Goal: Task Accomplishment & Management: Manage account settings

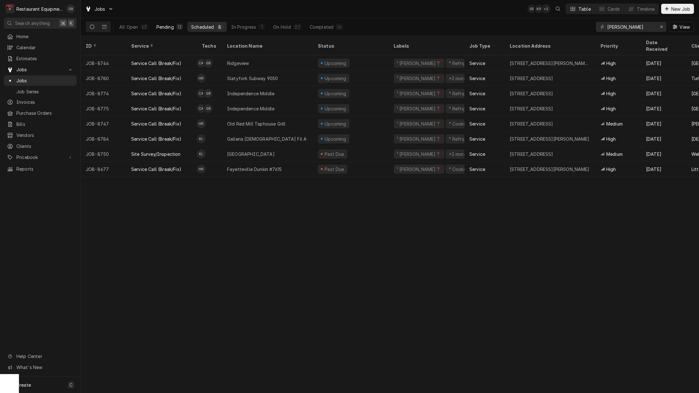
click at [174, 28] on button "Pending 13" at bounding box center [170, 27] width 34 height 10
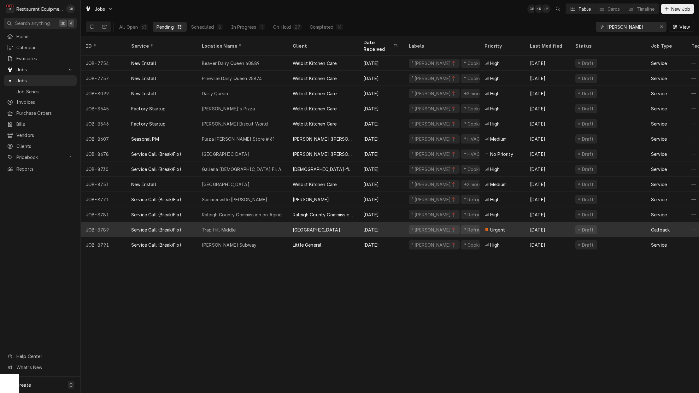
click at [248, 222] on div "Trap Hill Middle" at bounding box center [242, 229] width 91 height 15
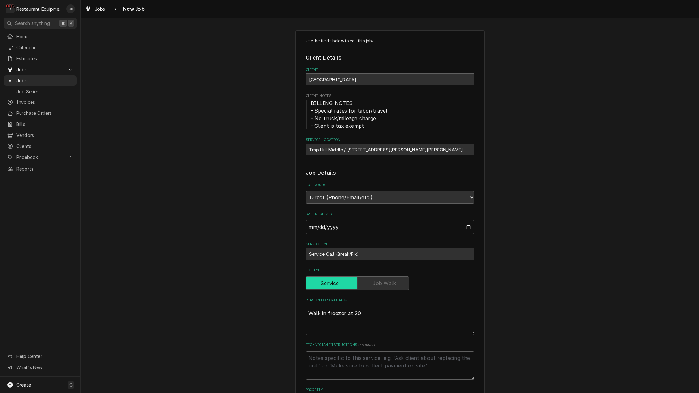
type textarea "x"
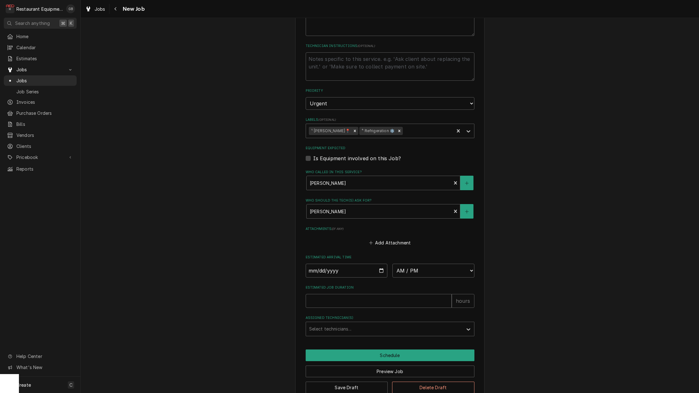
scroll to position [299, 0]
click at [322, 264] on input "Date" at bounding box center [347, 271] width 82 height 14
type input "[DATE]"
type textarea "x"
click at [421, 271] on fieldset "Job Details Job Source Direct (Phone/Email/etc.) Service Channel Corrigo Ecotra…" at bounding box center [390, 103] width 169 height 467
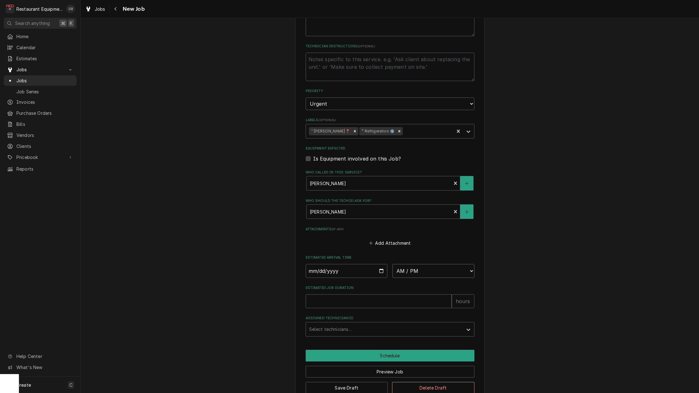
select select "08:45:00"
click at [348, 294] on input "Estimated Job Duration" at bounding box center [379, 301] width 146 height 14
type textarea "x"
type input "3"
type textarea "x"
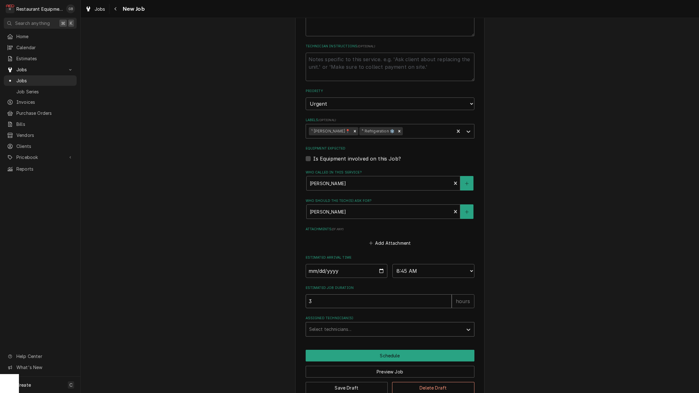
type input "3"
click at [375, 324] on div "Assigned Technician(s)" at bounding box center [384, 329] width 151 height 11
type input "hunt"
click at [416, 324] on div "Assigned Technician(s)" at bounding box center [384, 329] width 151 height 11
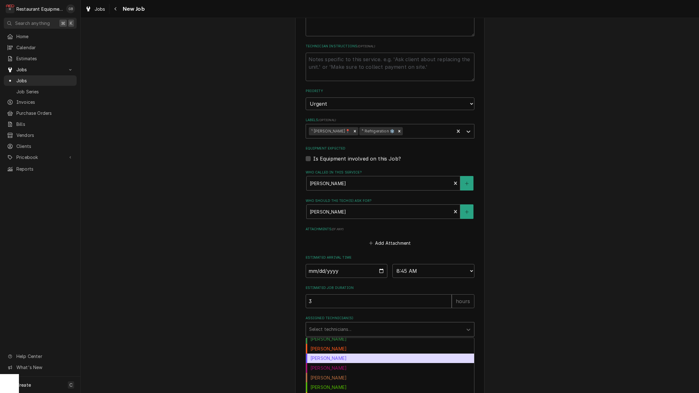
scroll to position [37, 0]
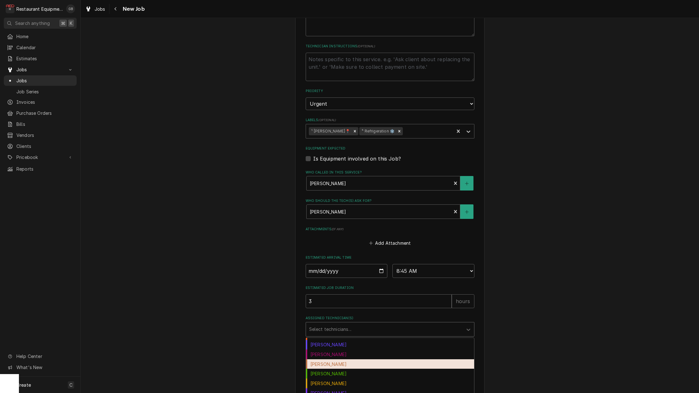
click at [343, 359] on div "Hunter Ralston" at bounding box center [390, 364] width 168 height 10
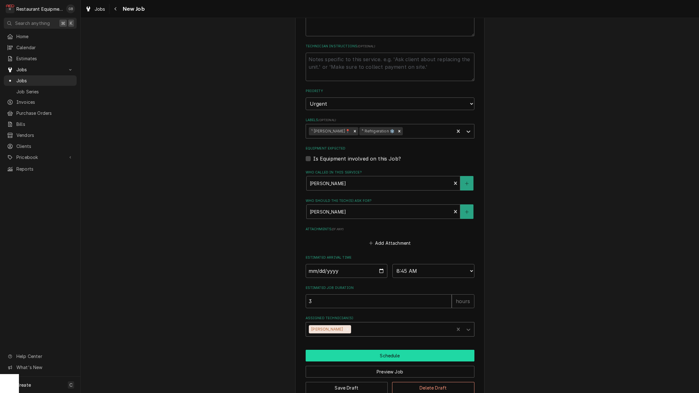
click at [358, 350] on button "Schedule" at bounding box center [390, 356] width 169 height 12
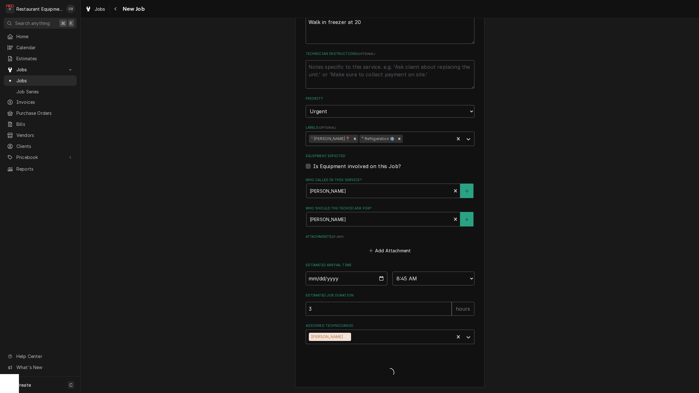
scroll to position [277, 0]
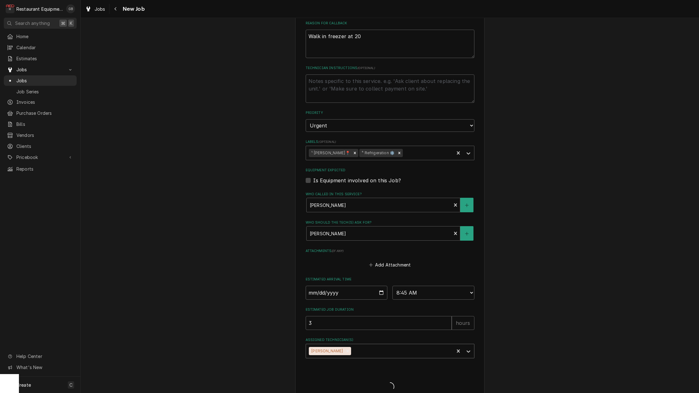
type textarea "x"
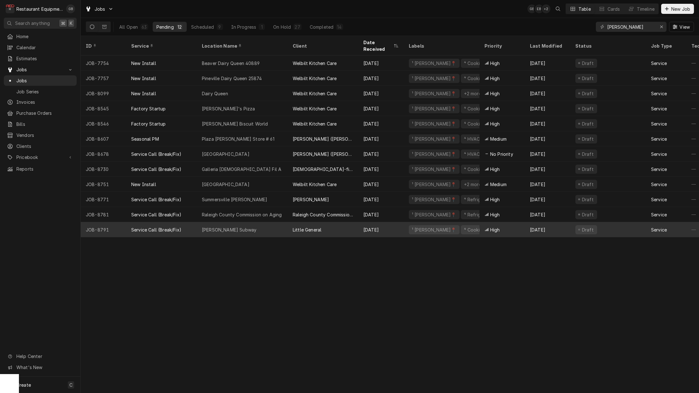
click at [283, 222] on div "Alderson Subway" at bounding box center [242, 229] width 91 height 15
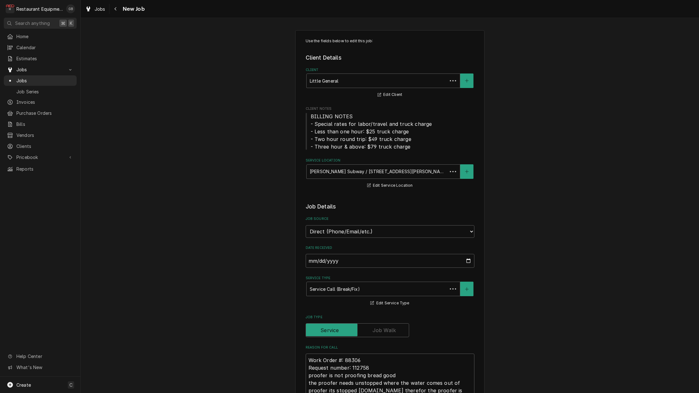
type textarea "x"
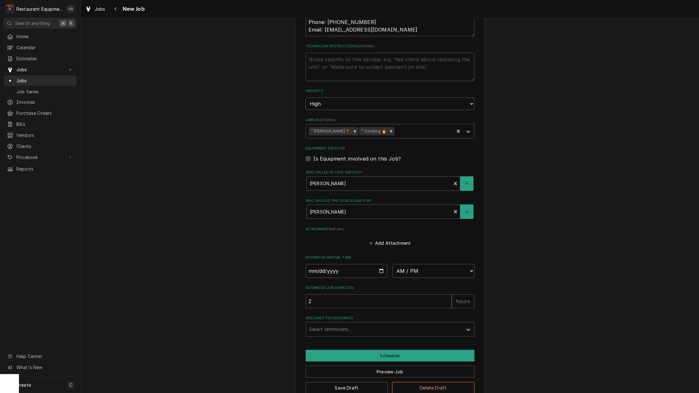
scroll to position [399, 0]
click at [322, 264] on input "Date" at bounding box center [347, 271] width 82 height 14
type input "2025-09-04"
type textarea "x"
select select "08:45:00"
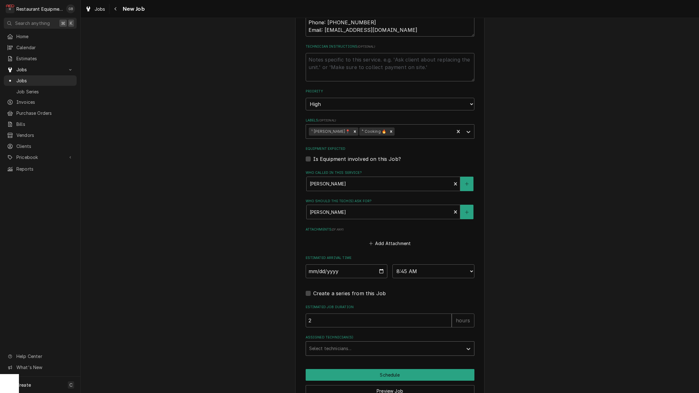
click at [379, 343] on div "Assigned Technician(s)" at bounding box center [384, 348] width 151 height 11
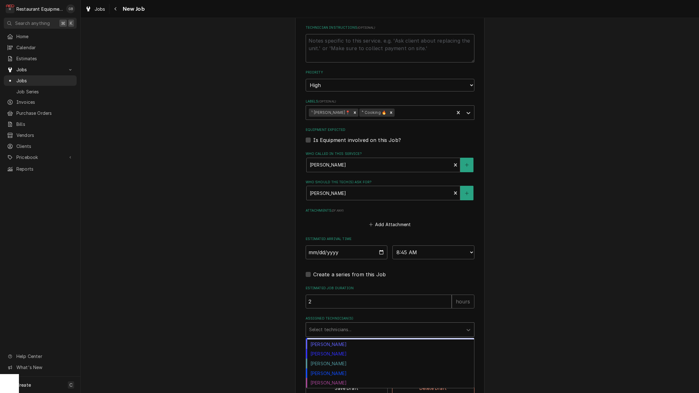
scroll to position [115, 0]
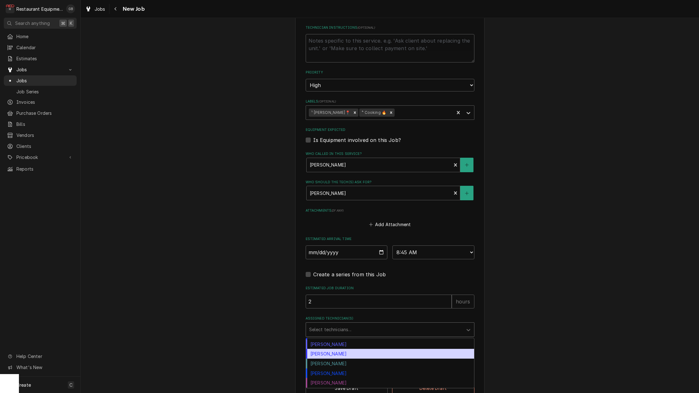
click at [322, 349] on div "Thomas Ross" at bounding box center [390, 354] width 168 height 10
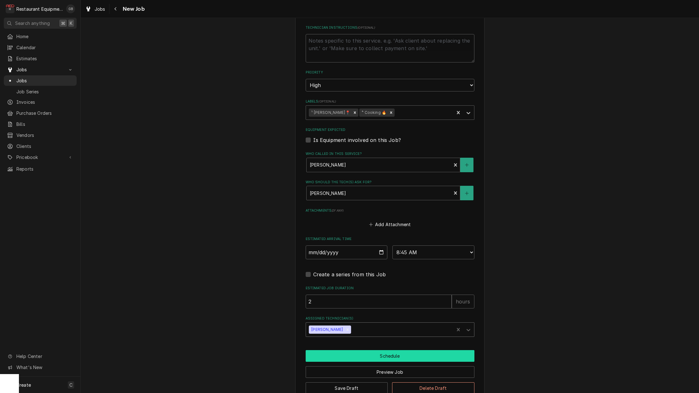
click at [400, 350] on button "Schedule" at bounding box center [390, 356] width 169 height 12
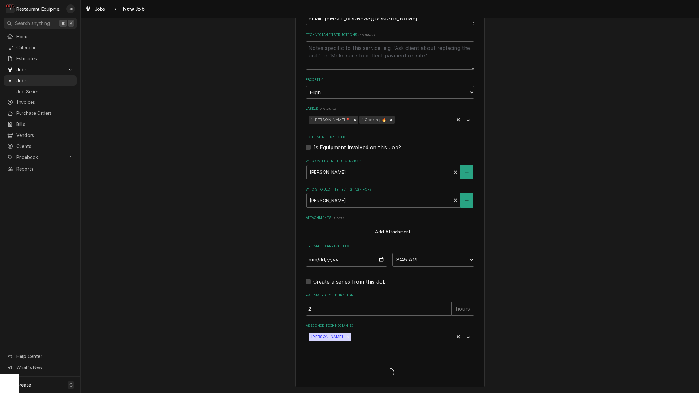
scroll to position [396, 0]
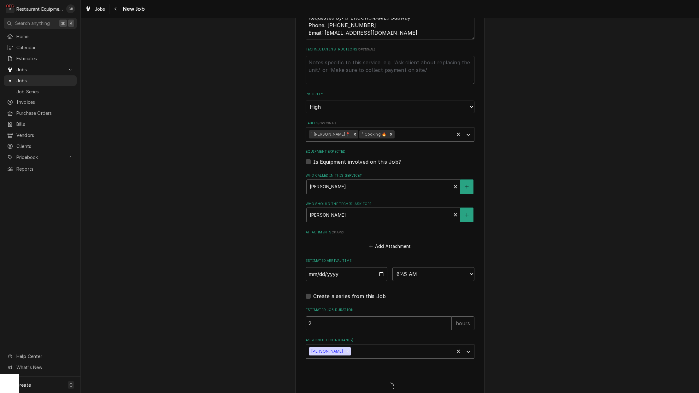
type textarea "x"
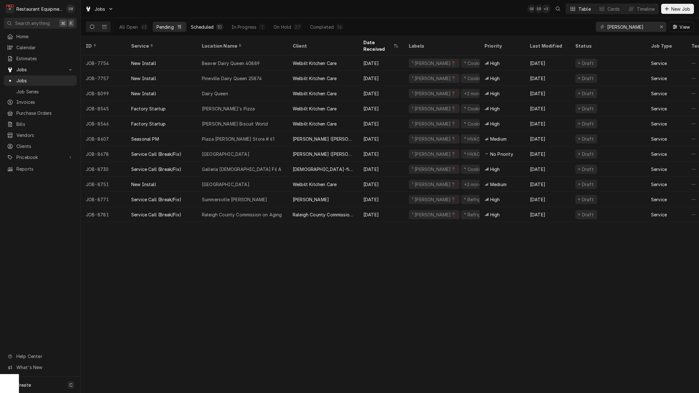
click at [209, 26] on div "Scheduled" at bounding box center [202, 27] width 23 height 7
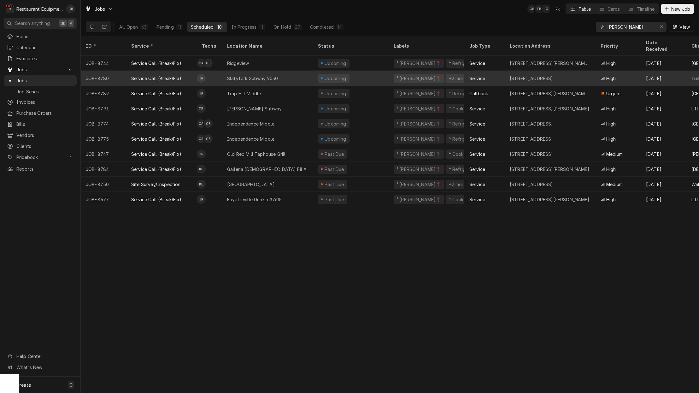
click at [249, 75] on div "Slatyfork Subway 9050" at bounding box center [252, 78] width 51 height 7
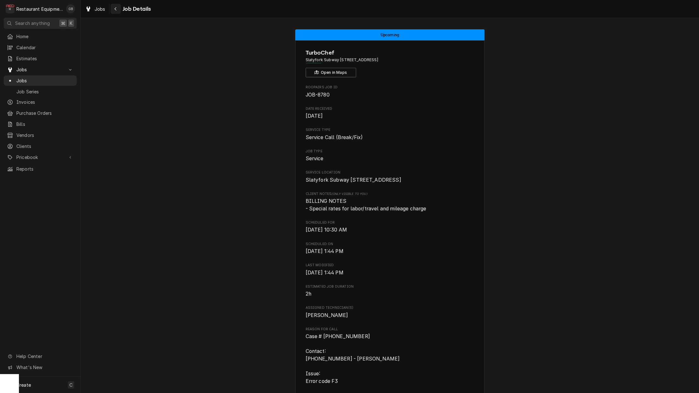
click at [114, 8] on div "Navigate back" at bounding box center [116, 9] width 6 height 6
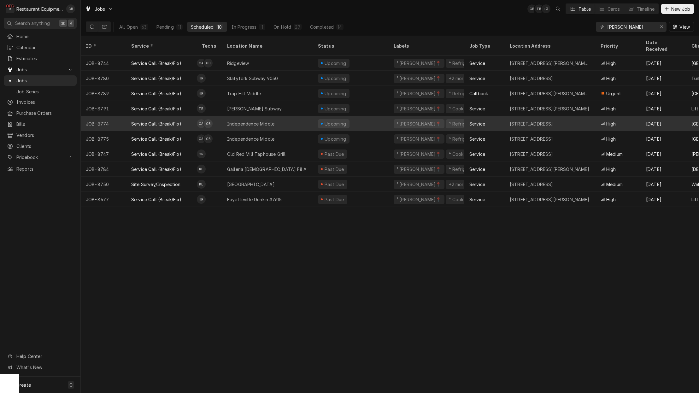
click at [171, 120] on div "Service Call (Break/Fix)" at bounding box center [161, 123] width 71 height 15
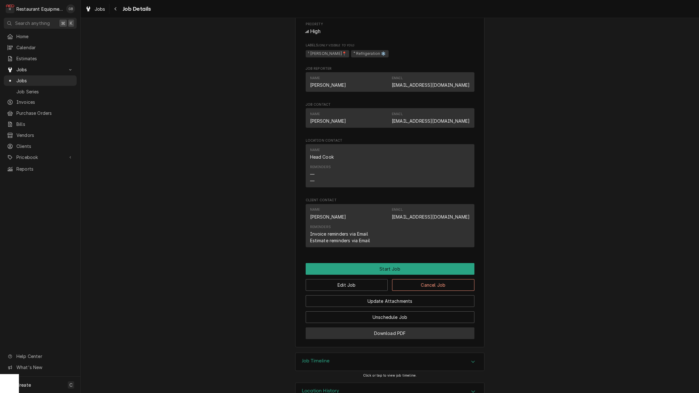
scroll to position [380, 0]
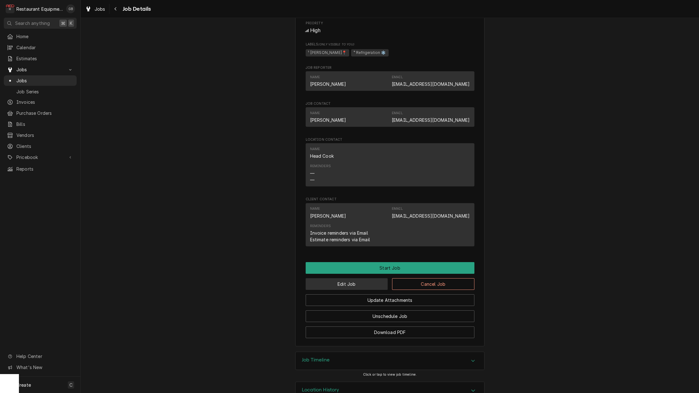
click at [355, 284] on button "Edit Job" at bounding box center [347, 284] width 82 height 12
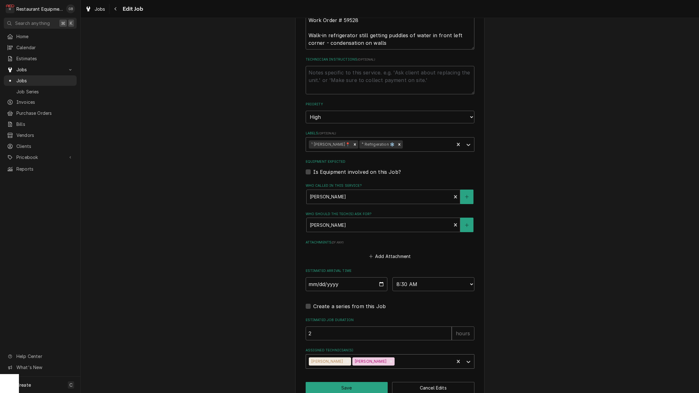
scroll to position [332, 0]
click at [346, 360] on icon "Remove Chuck Almond" at bounding box center [348, 362] width 4 height 4
click at [468, 361] on icon "Assigned Technician(s)" at bounding box center [469, 362] width 4 height 2
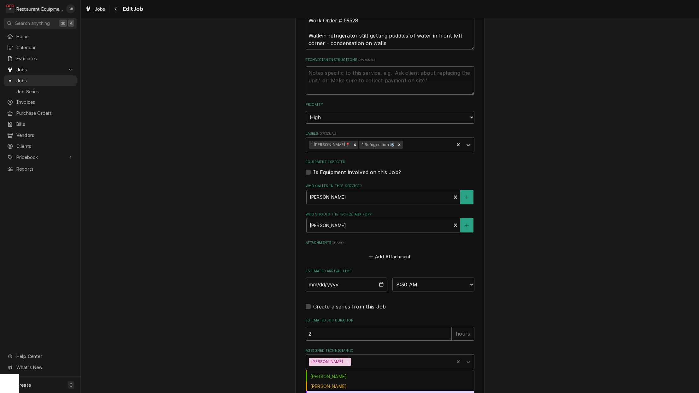
scroll to position [57, 0]
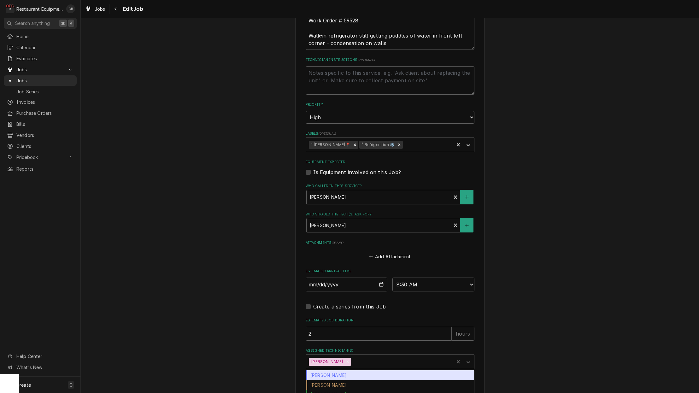
drag, startPoint x: 471, startPoint y: 349, endPoint x: 470, endPoint y: 354, distance: 5.2
click at [471, 359] on icon "Assigned Technician(s)" at bounding box center [468, 362] width 6 height 6
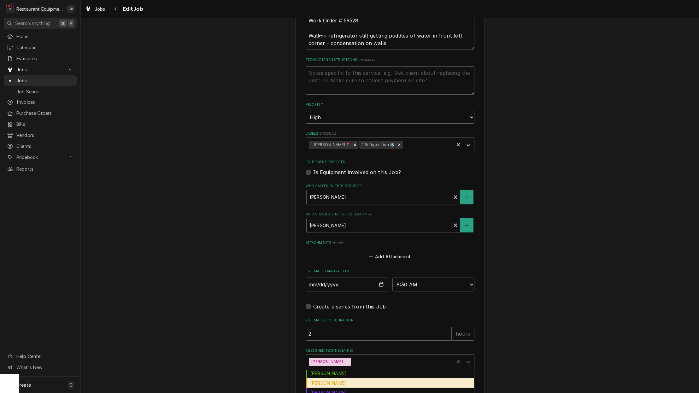
scroll to position [60, 0]
click at [330, 388] on div "[PERSON_NAME]" at bounding box center [390, 393] width 168 height 10
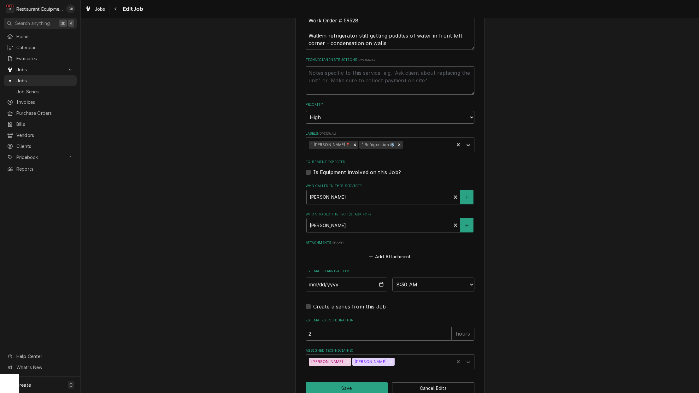
type textarea "x"
click at [332, 278] on fieldset "Job Details Job Source Direct (Phone/Email/etc.) Service Channel Corrigo Ecotra…" at bounding box center [390, 116] width 169 height 506
click at [333, 278] on input "2025-09-04" at bounding box center [347, 285] width 82 height 14
select select "13:45:00"
click at [355, 382] on button "Save" at bounding box center [347, 388] width 82 height 12
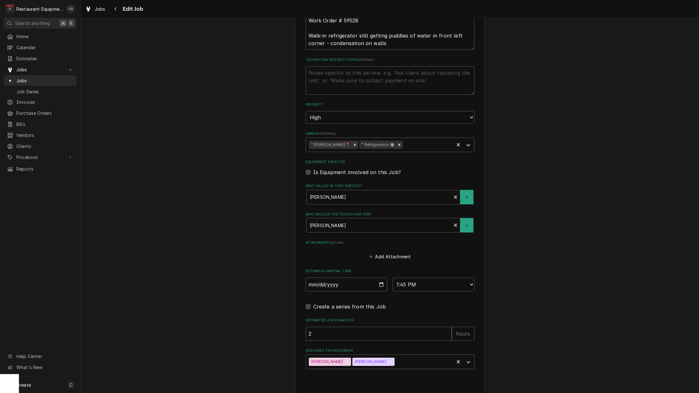
type textarea "x"
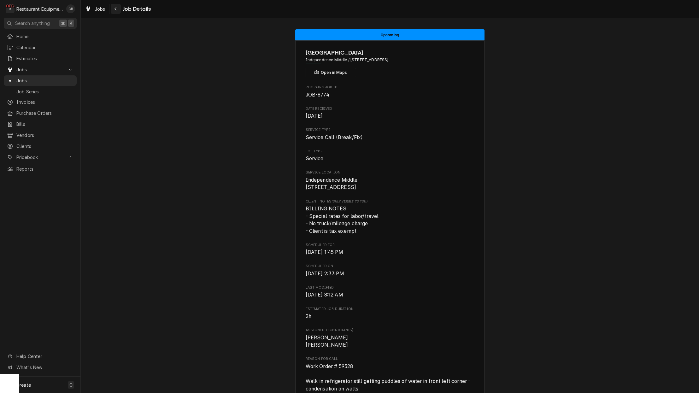
click at [114, 12] on button "Navigate back" at bounding box center [116, 9] width 10 height 10
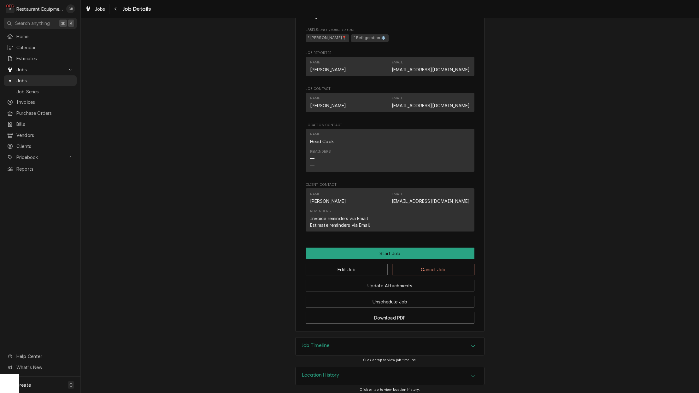
scroll to position [401, 0]
click at [352, 269] on button "Edit Job" at bounding box center [347, 270] width 82 height 12
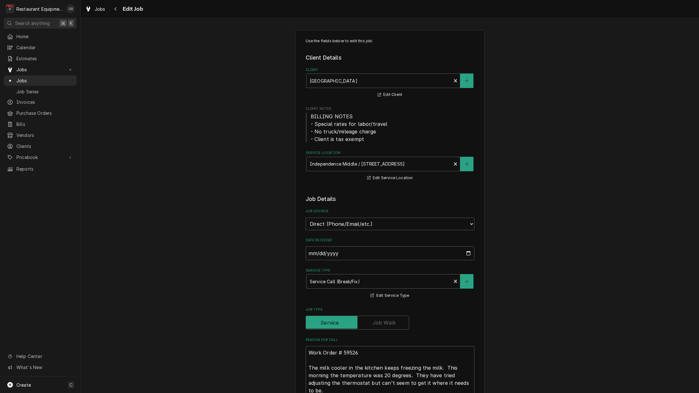
type textarea "x"
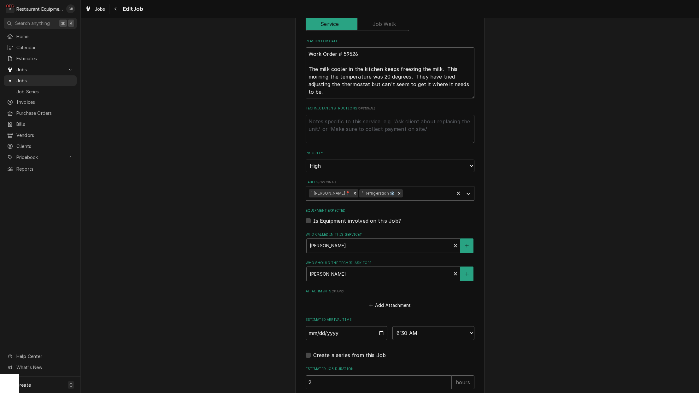
scroll to position [308, 0]
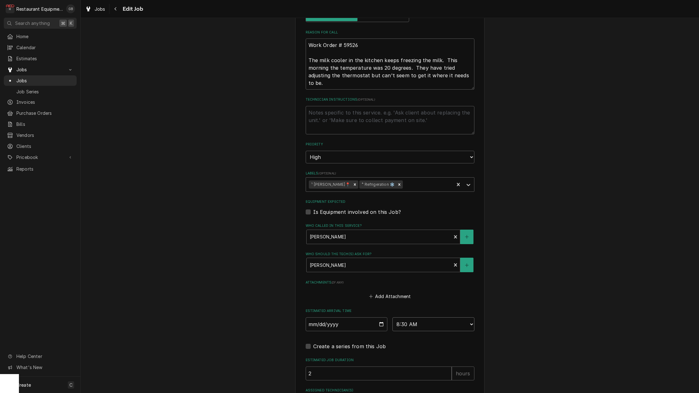
select select "13:30:00"
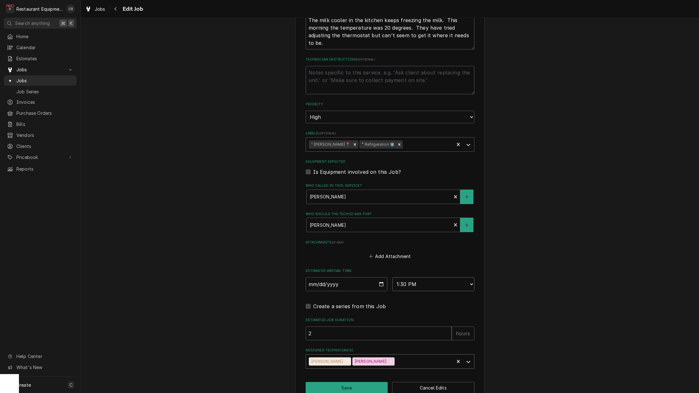
scroll to position [347, 0]
click at [344, 358] on div "Remove Chuck Almond" at bounding box center [347, 362] width 7 height 8
click at [469, 359] on icon "Assigned Technician(s)" at bounding box center [468, 362] width 6 height 6
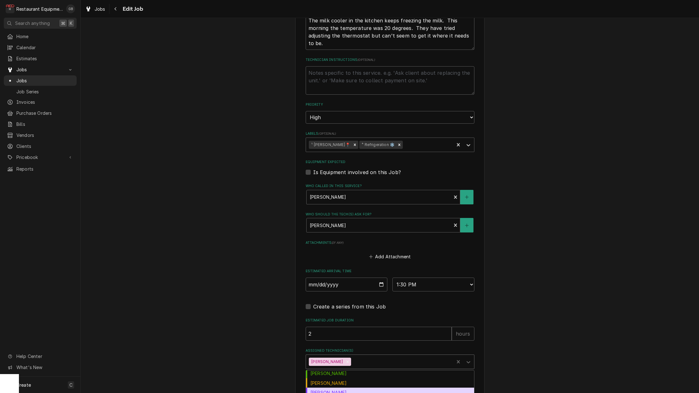
click at [348, 388] on div "[PERSON_NAME]" at bounding box center [390, 393] width 168 height 10
click at [356, 382] on button "Save" at bounding box center [347, 388] width 82 height 12
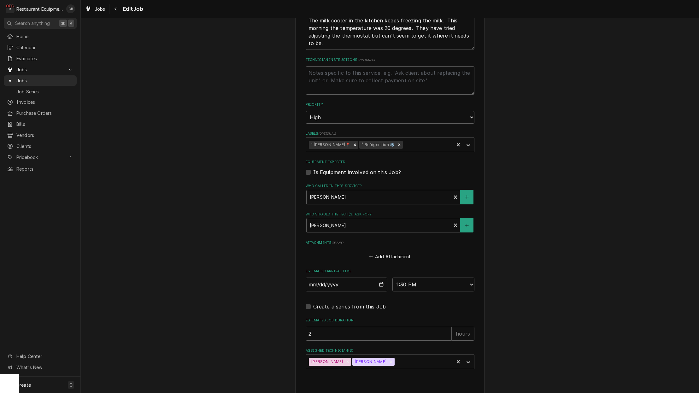
type textarea "x"
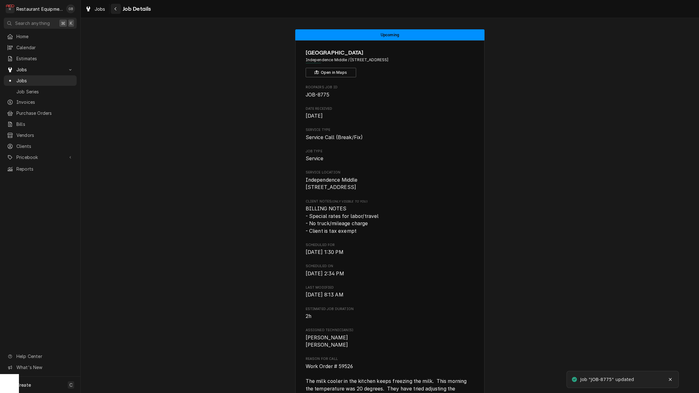
click at [118, 9] on div "Navigate back" at bounding box center [116, 9] width 6 height 6
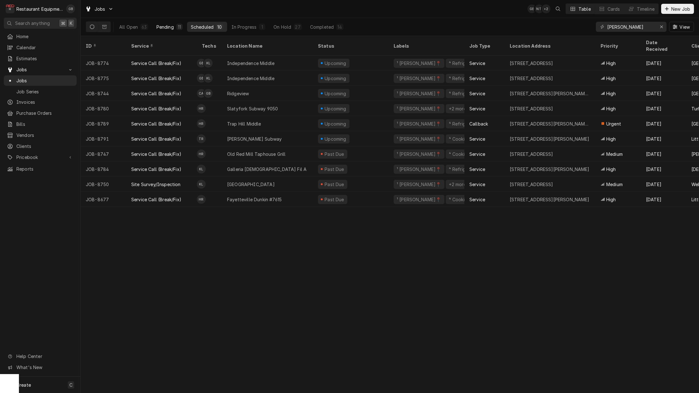
click at [166, 29] on div "Pending" at bounding box center [165, 27] width 17 height 7
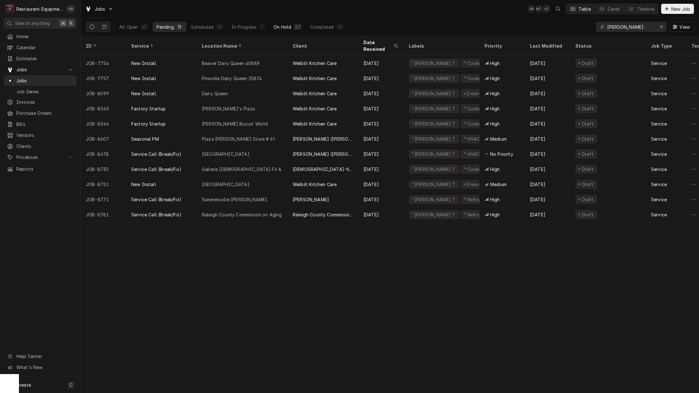
click at [286, 27] on div "On Hold" at bounding box center [283, 27] width 18 height 7
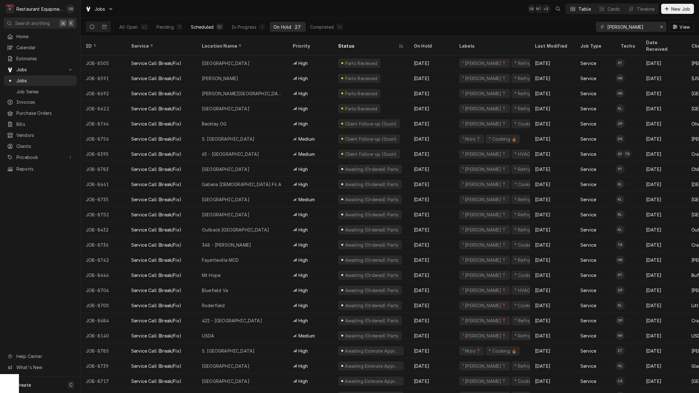
click at [191, 28] on div "Scheduled" at bounding box center [202, 27] width 23 height 7
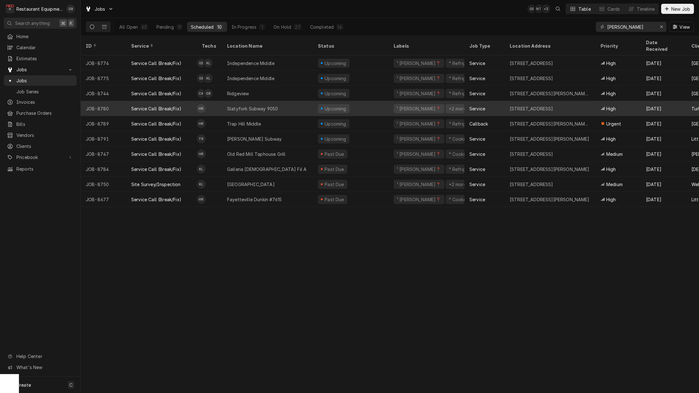
click at [244, 105] on div "Slatyfork Subway 9050" at bounding box center [252, 108] width 51 height 7
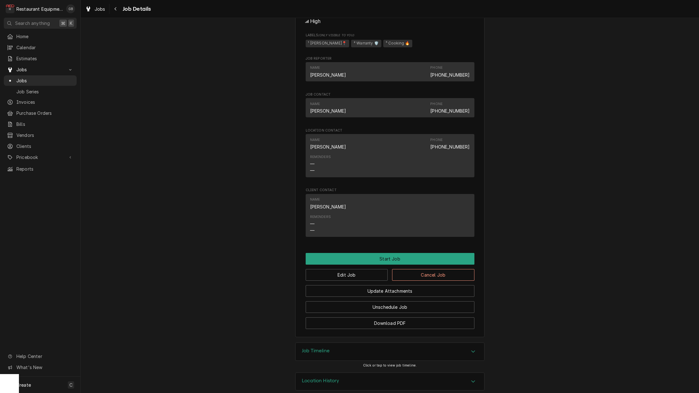
scroll to position [604, 0]
click at [467, 373] on div "Location History" at bounding box center [390, 382] width 189 height 18
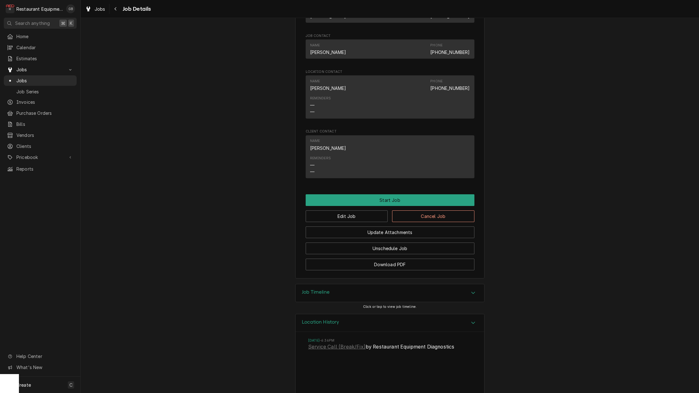
scroll to position [662, 0]
click at [328, 344] on link "Service Call (Break/Fix)" at bounding box center [336, 348] width 57 height 8
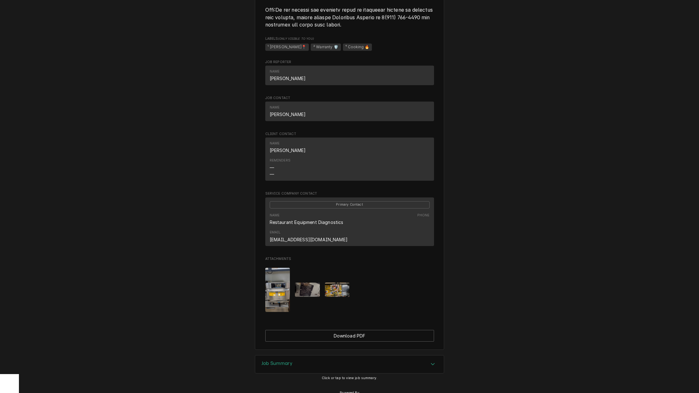
click at [415, 356] on div "Job Summary" at bounding box center [349, 365] width 189 height 18
